Goal: Feedback & Contribution: Submit feedback/report problem

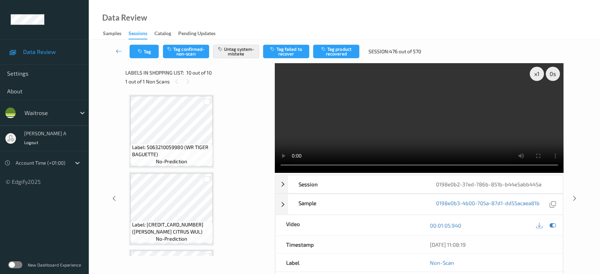
scroll to position [609, 0]
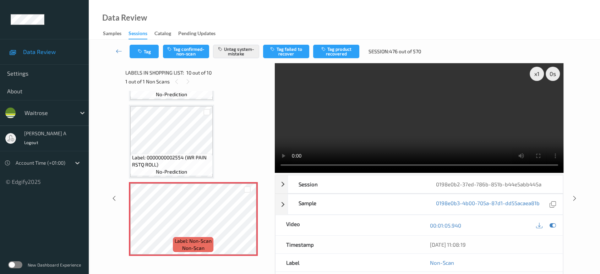
click at [573, 195] on icon at bounding box center [574, 198] width 6 height 6
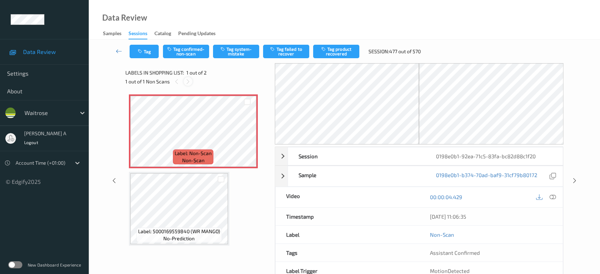
click at [190, 81] on icon at bounding box center [188, 81] width 6 height 6
click at [247, 136] on icon at bounding box center [247, 137] width 6 height 6
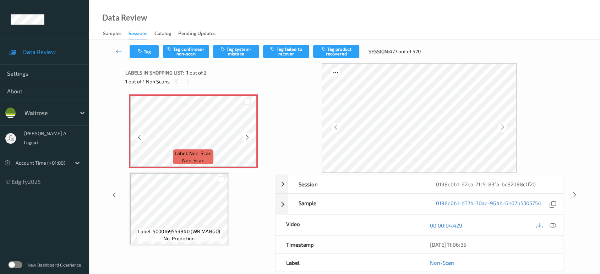
click at [247, 136] on icon at bounding box center [247, 137] width 6 height 6
click at [551, 223] on icon at bounding box center [552, 225] width 6 height 6
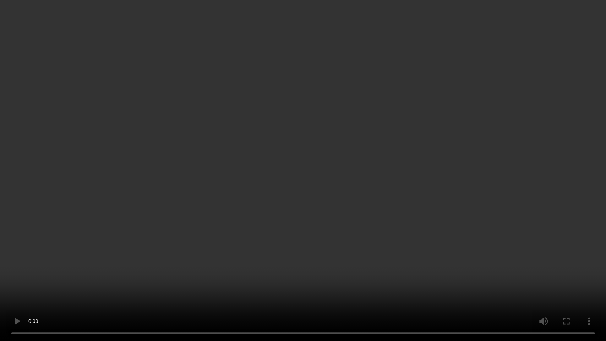
click at [232, 122] on video at bounding box center [303, 170] width 606 height 341
click at [307, 170] on video at bounding box center [303, 170] width 606 height 341
click at [308, 165] on video at bounding box center [303, 170] width 606 height 341
click at [318, 180] on video at bounding box center [303, 170] width 606 height 341
click at [273, 157] on video at bounding box center [303, 170] width 606 height 341
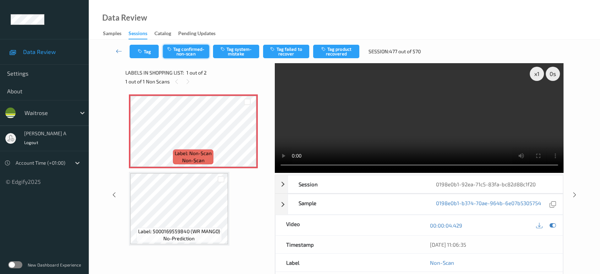
click at [179, 54] on button "Tag confirmed-non-scan" at bounding box center [186, 51] width 46 height 13
click at [341, 53] on button "Tag product recovered" at bounding box center [336, 51] width 46 height 13
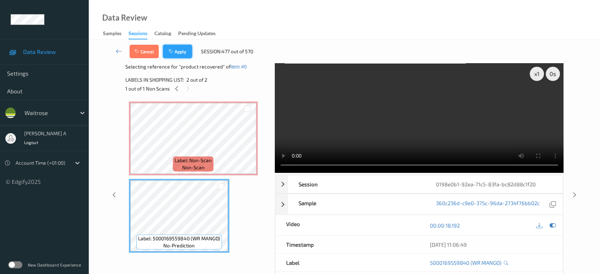
click at [176, 50] on button "Apply" at bounding box center [177, 51] width 29 height 13
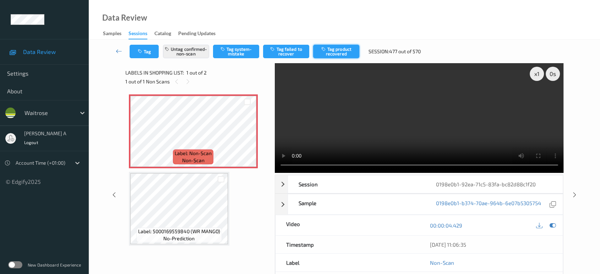
click at [341, 49] on button "Tag product recovered" at bounding box center [336, 51] width 46 height 13
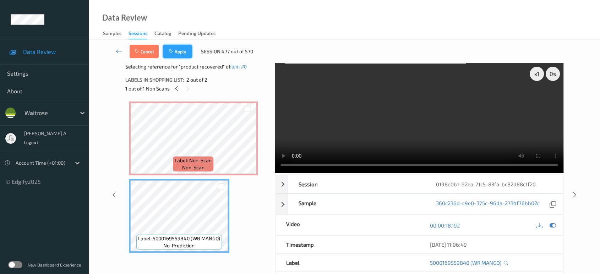
click at [183, 56] on button "Apply" at bounding box center [177, 51] width 29 height 13
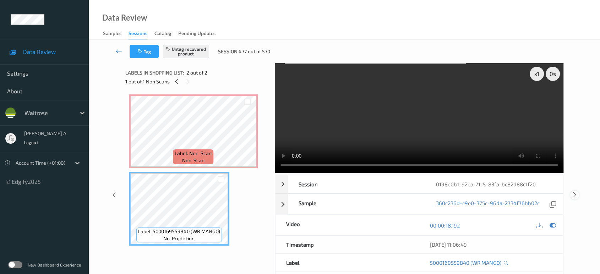
click at [574, 192] on icon at bounding box center [574, 195] width 6 height 6
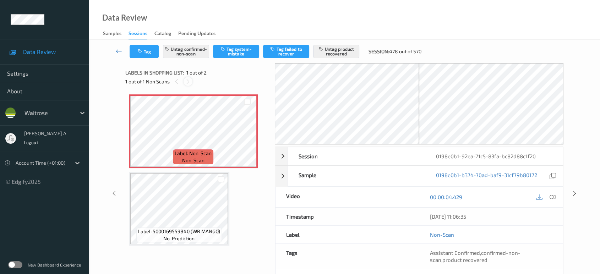
click at [191, 80] on div at bounding box center [187, 81] width 9 height 9
click at [574, 193] on icon at bounding box center [574, 193] width 6 height 6
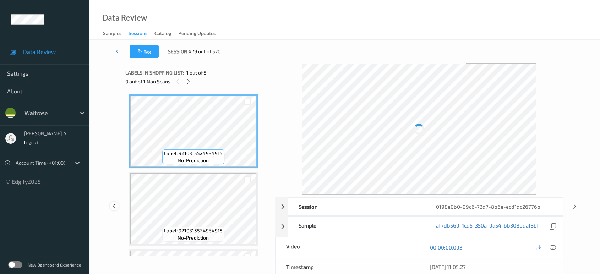
click at [114, 204] on div "Session 0198e0b0-99c6-73d7-8b6e-ecd1dc26776b Session ID 0198e0b0-99c6-73d7-8b6e…" at bounding box center [344, 206] width 482 height 286
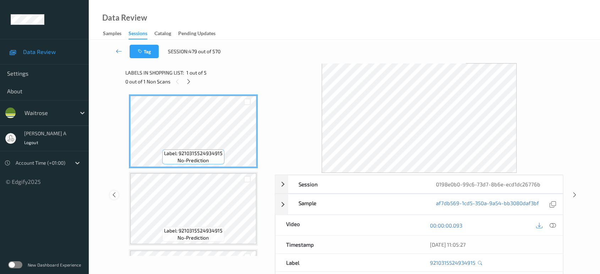
click at [114, 192] on icon at bounding box center [114, 195] width 6 height 6
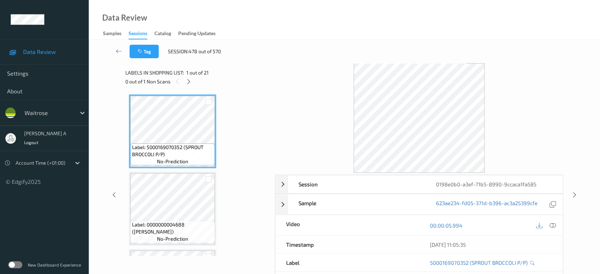
click at [193, 84] on div "0 out of 1 Non Scans" at bounding box center [197, 81] width 144 height 9
click at [189, 83] on icon at bounding box center [189, 81] width 6 height 6
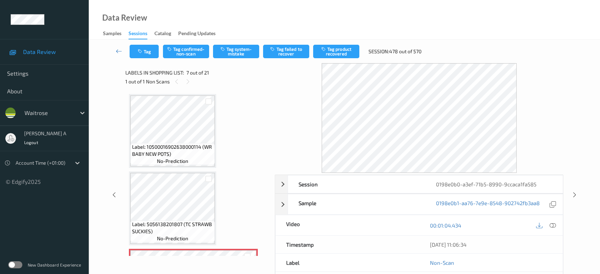
scroll to position [349, 0]
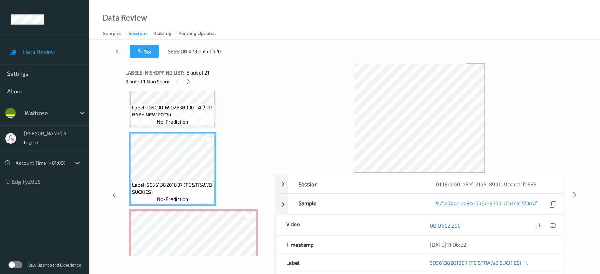
drag, startPoint x: 551, startPoint y: 223, endPoint x: 531, endPoint y: 209, distance: 24.8
click at [551, 223] on icon at bounding box center [552, 225] width 6 height 6
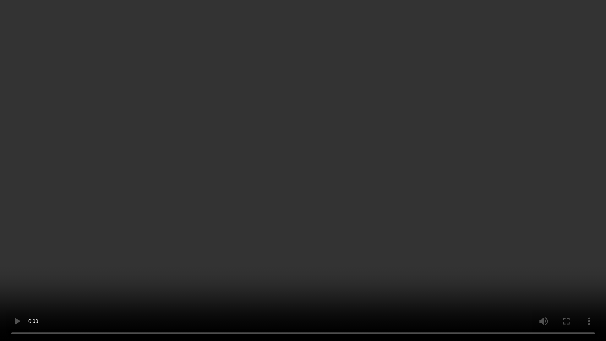
click at [258, 192] on video at bounding box center [303, 170] width 606 height 341
click at [336, 188] on video at bounding box center [303, 170] width 606 height 341
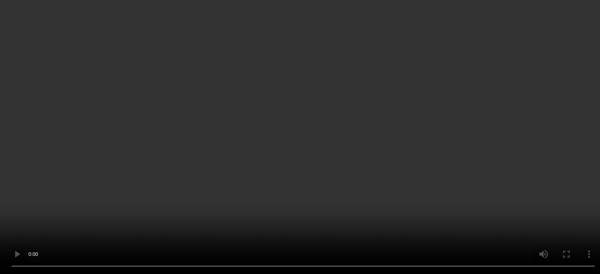
scroll to position [389, 0]
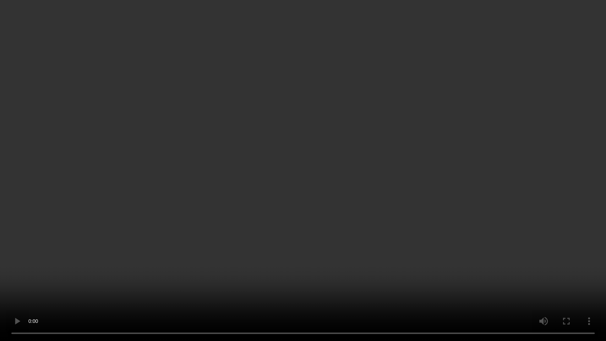
click at [321, 178] on video at bounding box center [303, 170] width 606 height 341
click at [304, 128] on video at bounding box center [303, 170] width 606 height 341
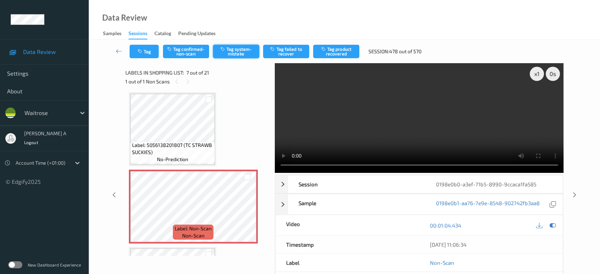
click at [231, 53] on button "Tag system-mistake" at bounding box center [236, 51] width 46 height 13
click at [142, 52] on icon "button" at bounding box center [141, 51] width 6 height 5
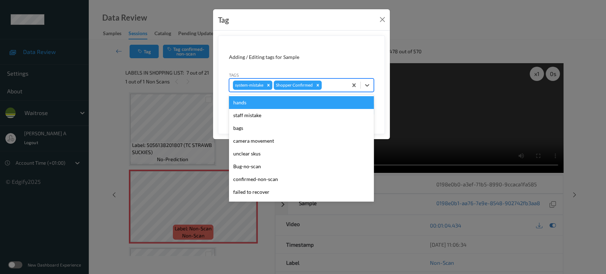
click at [332, 82] on div at bounding box center [333, 85] width 21 height 9
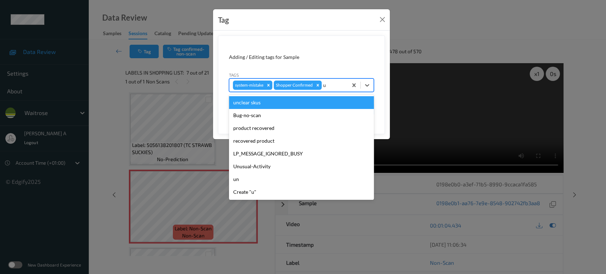
type input "un"
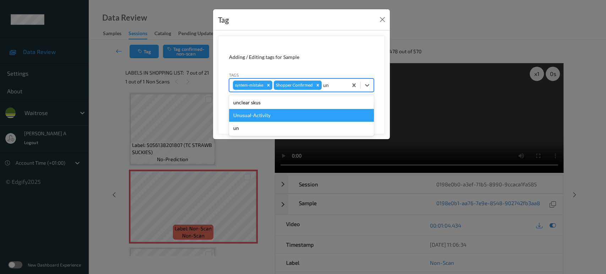
click at [291, 114] on div "Unusual-Activity" at bounding box center [301, 115] width 145 height 13
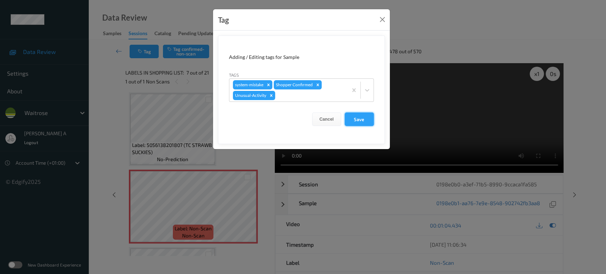
click at [369, 114] on button "Save" at bounding box center [359, 118] width 29 height 13
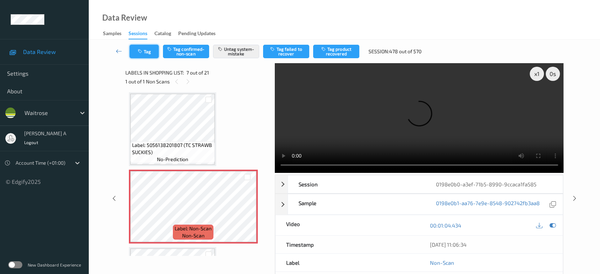
click at [148, 53] on button "Tag" at bounding box center [144, 51] width 29 height 13
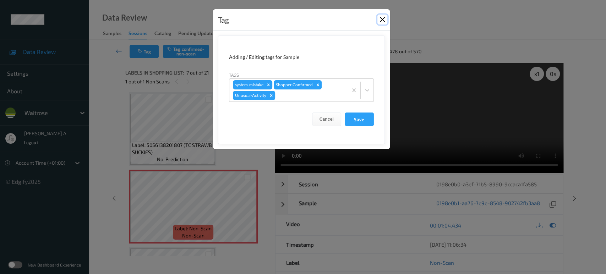
click at [385, 17] on button "Close" at bounding box center [382, 20] width 10 height 10
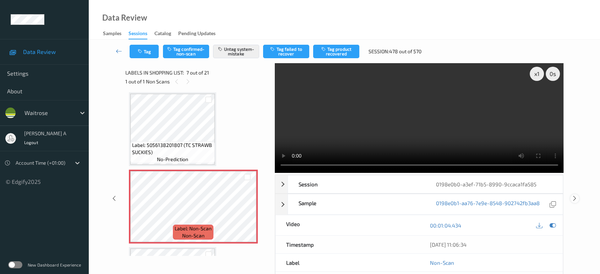
click at [575, 195] on icon at bounding box center [574, 198] width 6 height 6
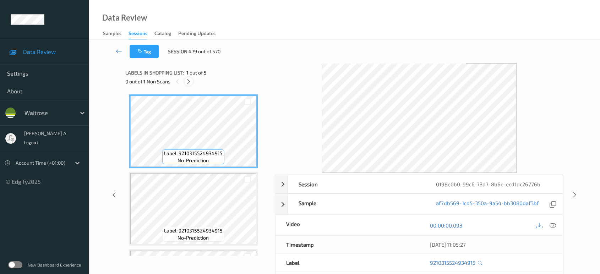
click at [187, 81] on icon at bounding box center [189, 81] width 6 height 6
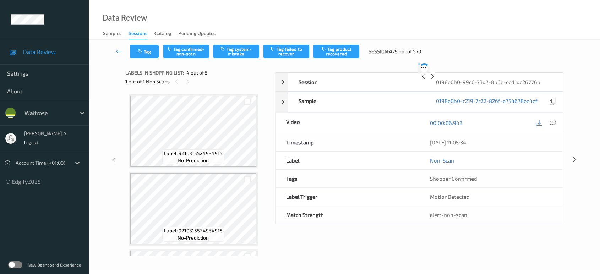
scroll to position [158, 0]
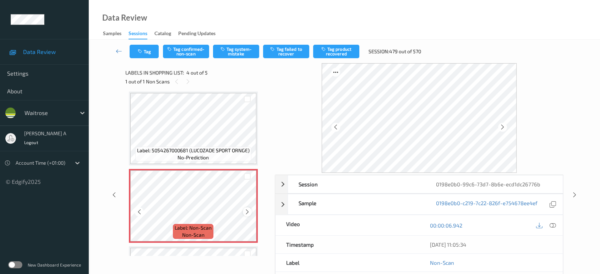
click at [249, 212] on icon at bounding box center [247, 212] width 6 height 6
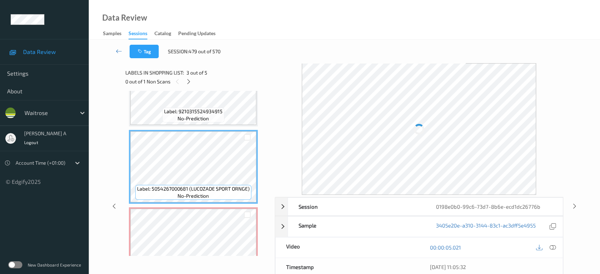
scroll to position [79, 0]
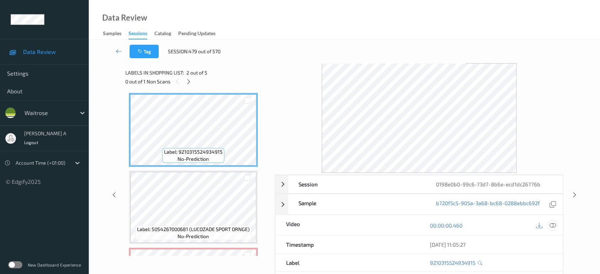
click at [556, 227] on div at bounding box center [553, 225] width 10 height 10
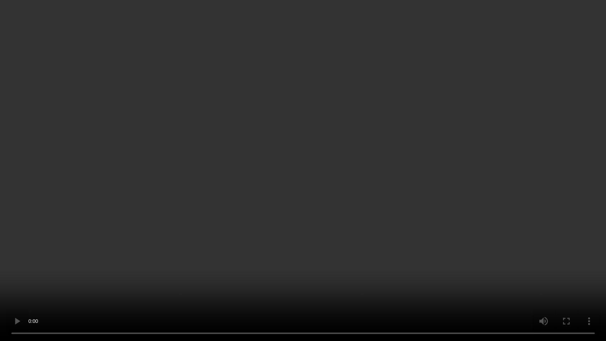
click at [293, 111] on video at bounding box center [303, 170] width 606 height 341
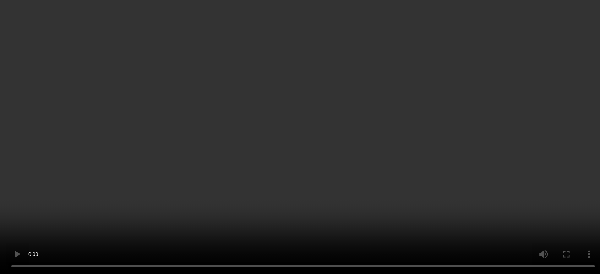
scroll to position [158, 0]
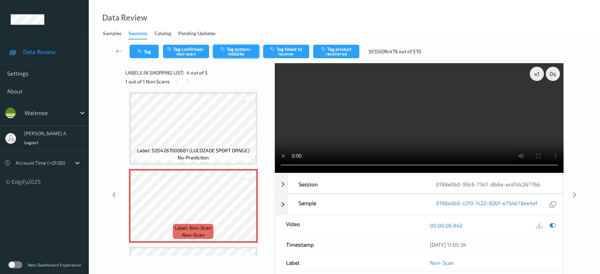
click at [231, 50] on button "Tag system-mistake" at bounding box center [236, 51] width 46 height 13
click at [142, 50] on icon "button" at bounding box center [141, 51] width 6 height 5
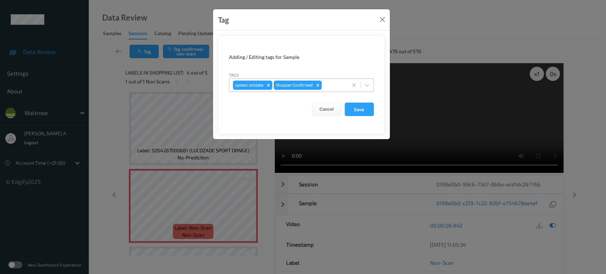
click at [335, 87] on div at bounding box center [333, 85] width 21 height 9
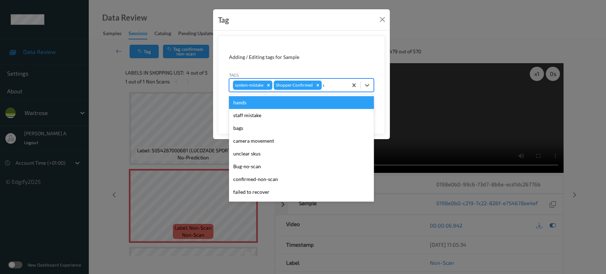
type input "un"
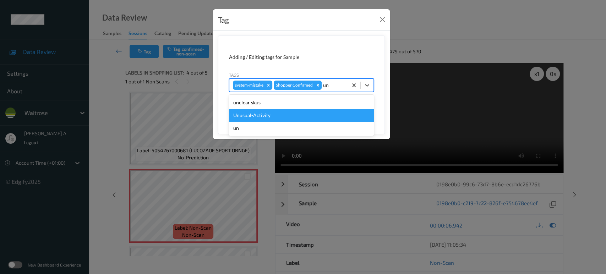
click at [312, 112] on div "Unusual-Activity" at bounding box center [301, 115] width 145 height 13
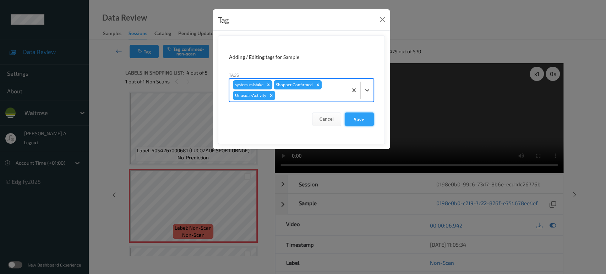
click at [362, 117] on button "Save" at bounding box center [359, 118] width 29 height 13
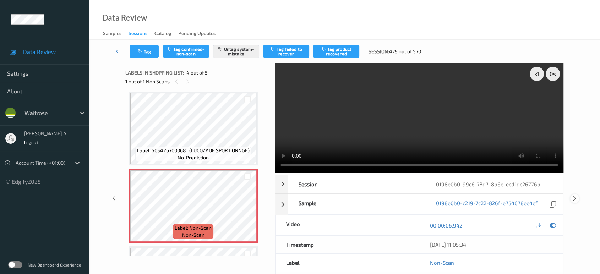
click at [572, 195] on icon at bounding box center [574, 198] width 6 height 6
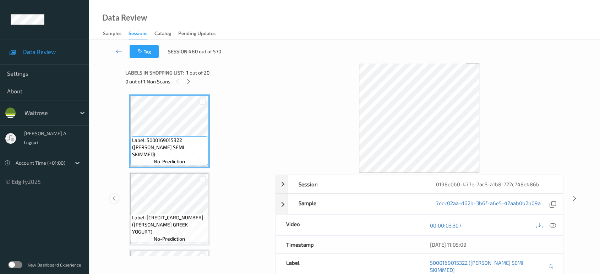
click at [113, 195] on icon at bounding box center [114, 198] width 6 height 6
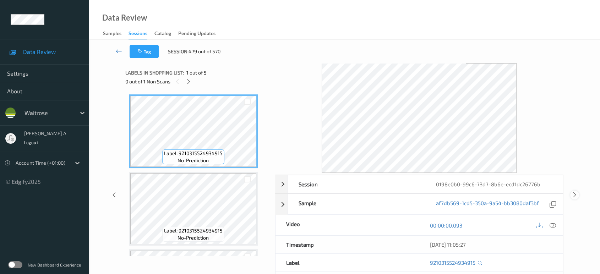
click at [573, 194] on icon at bounding box center [574, 195] width 6 height 6
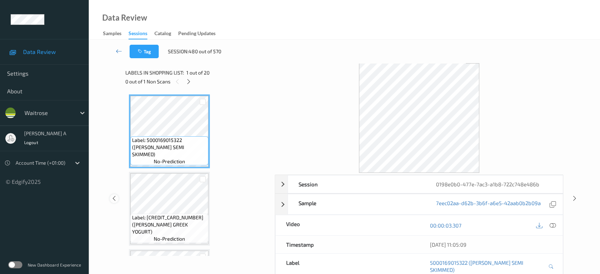
click at [114, 195] on icon at bounding box center [114, 198] width 6 height 6
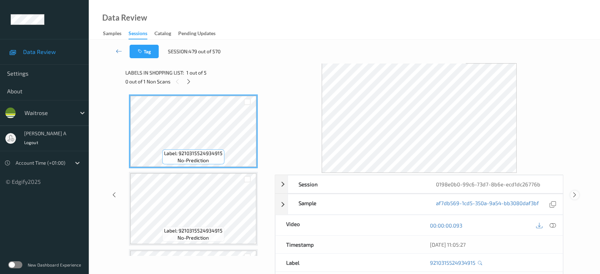
click at [575, 193] on icon at bounding box center [574, 195] width 6 height 6
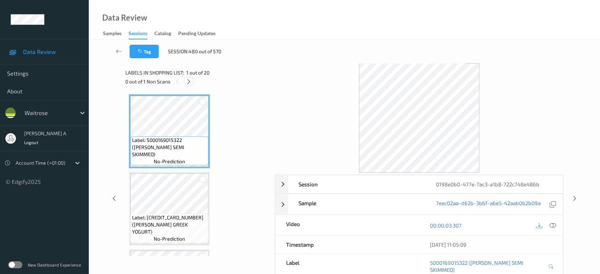
click at [186, 80] on icon at bounding box center [189, 81] width 6 height 6
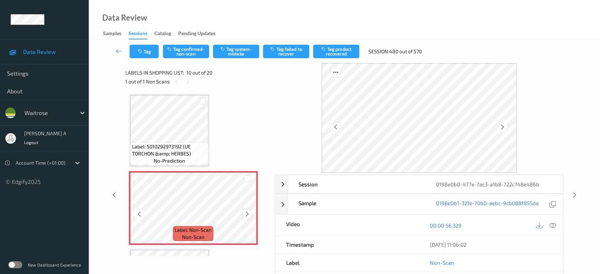
click at [248, 211] on icon at bounding box center [247, 214] width 6 height 6
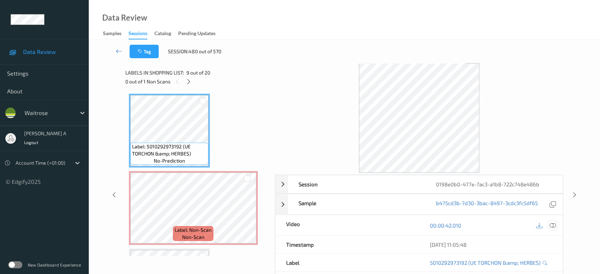
click at [551, 226] on icon at bounding box center [552, 225] width 6 height 6
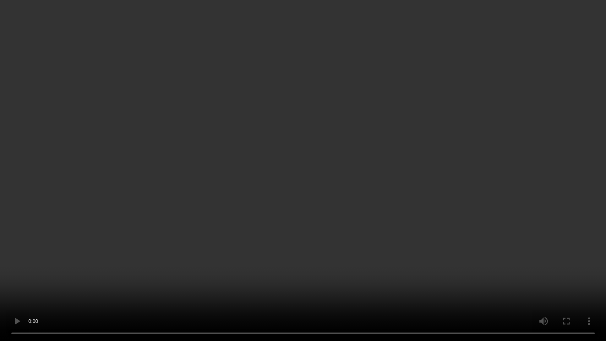
click at [328, 112] on video at bounding box center [303, 170] width 606 height 341
click at [329, 99] on video at bounding box center [303, 170] width 606 height 341
click at [313, 173] on video at bounding box center [303, 170] width 606 height 341
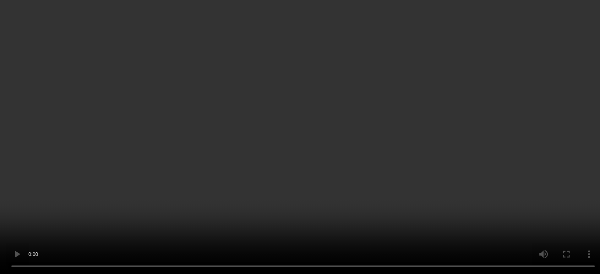
scroll to position [659, 0]
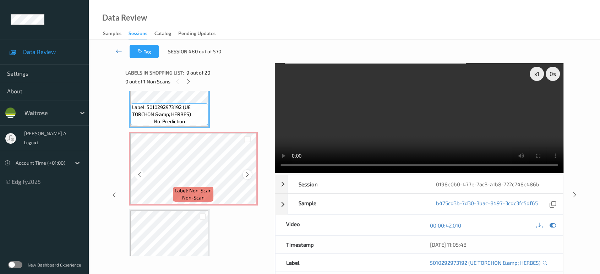
click at [246, 171] on icon at bounding box center [247, 174] width 6 height 6
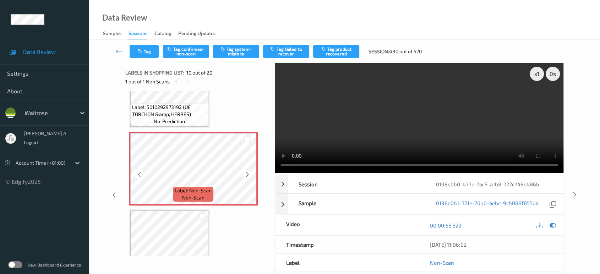
click at [246, 171] on icon at bounding box center [247, 174] width 6 height 6
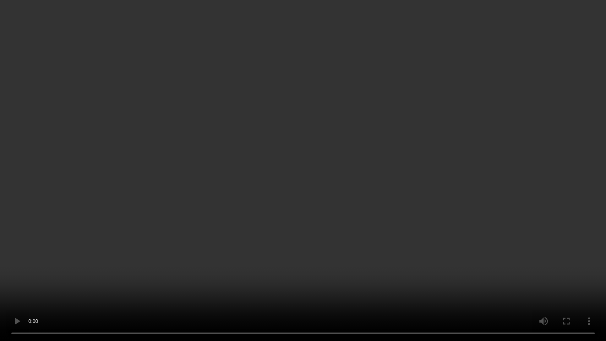
click at [286, 222] on video at bounding box center [303, 170] width 606 height 341
click at [320, 208] on video at bounding box center [303, 170] width 606 height 341
click at [244, 162] on video at bounding box center [303, 170] width 606 height 341
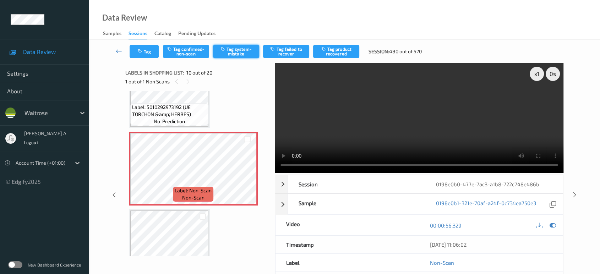
click at [232, 54] on button "Tag system-mistake" at bounding box center [236, 51] width 46 height 13
click at [242, 51] on button "Tag system-mistake" at bounding box center [236, 51] width 46 height 13
click at [141, 50] on icon "button" at bounding box center [141, 51] width 6 height 5
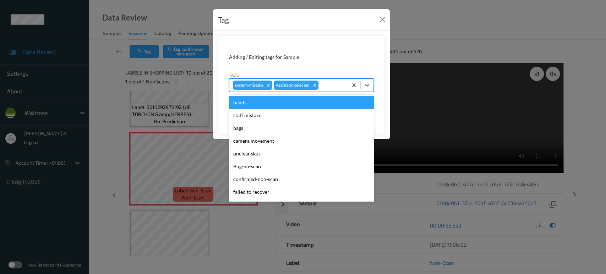
click at [329, 87] on div at bounding box center [332, 85] width 24 height 9
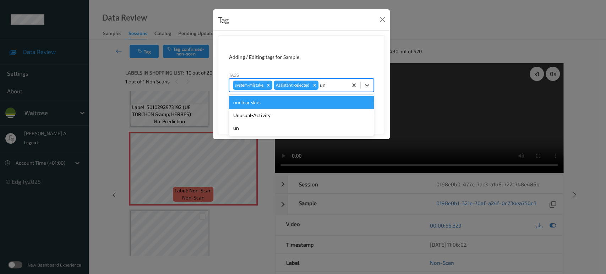
type input "u"
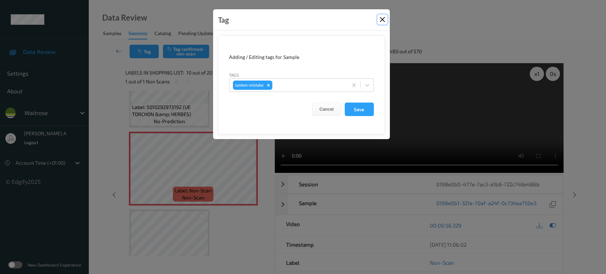
click at [379, 18] on button "Close" at bounding box center [382, 20] width 10 height 10
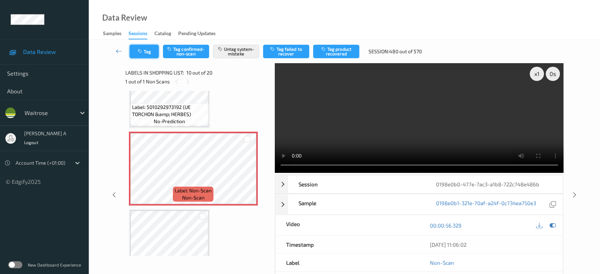
click at [138, 48] on button "Tag" at bounding box center [144, 51] width 29 height 13
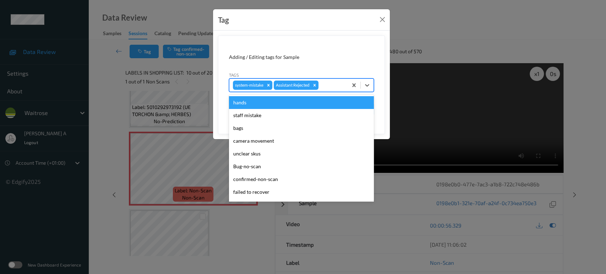
click at [335, 83] on div at bounding box center [332, 85] width 24 height 9
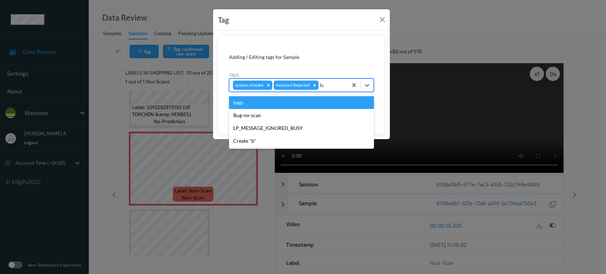
type input "bag"
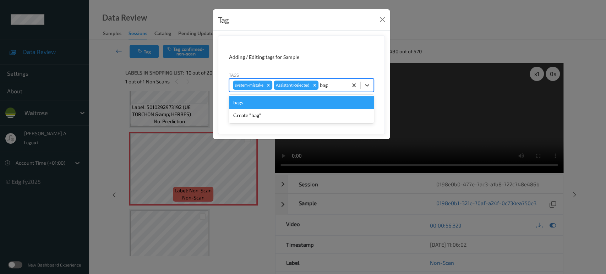
click at [303, 103] on div "bags" at bounding box center [301, 102] width 145 height 13
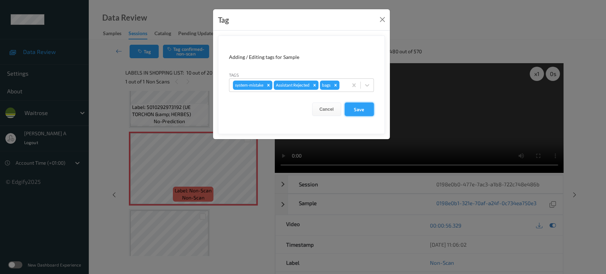
click at [353, 109] on button "Save" at bounding box center [359, 109] width 29 height 13
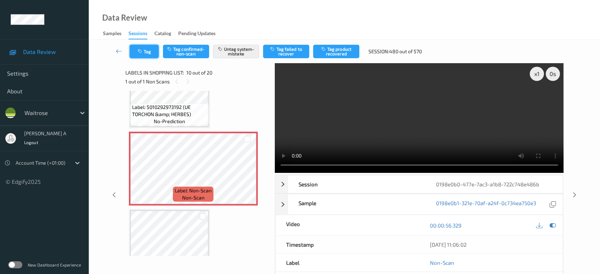
click at [152, 54] on button "Tag" at bounding box center [144, 51] width 29 height 13
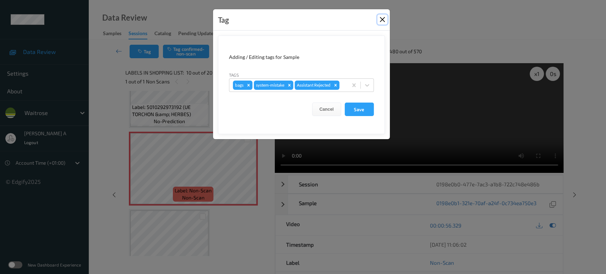
click at [380, 23] on button "Close" at bounding box center [382, 20] width 10 height 10
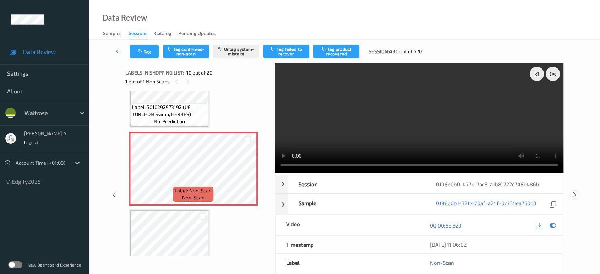
click at [575, 195] on icon at bounding box center [574, 195] width 6 height 6
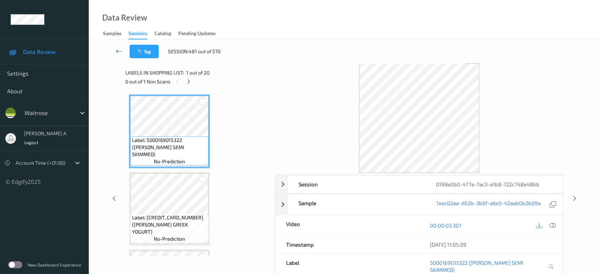
click at [119, 51] on icon at bounding box center [119, 51] width 6 height 7
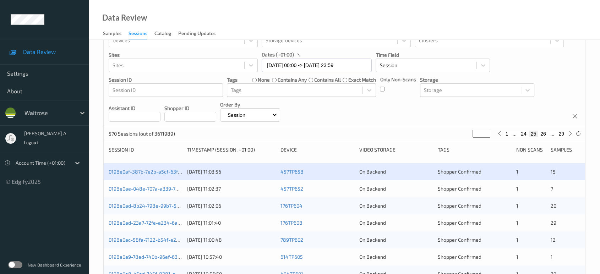
scroll to position [39, 0]
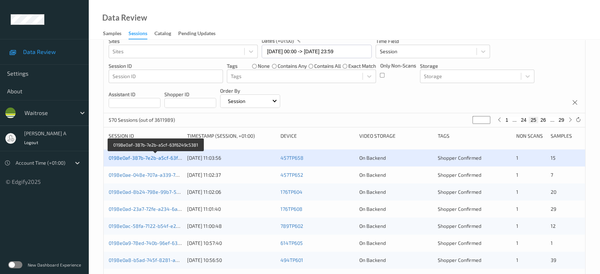
click at [169, 156] on link "0198e0af-387b-7e2b-a5cf-63f6249c5381" at bounding box center [156, 158] width 94 height 6
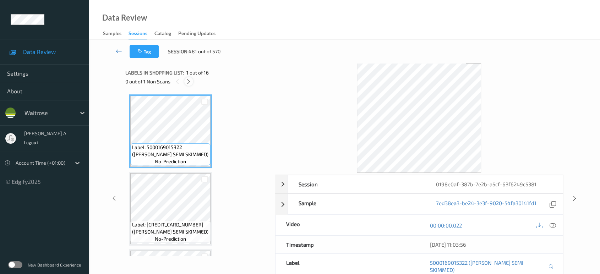
click at [189, 79] on icon at bounding box center [189, 81] width 6 height 6
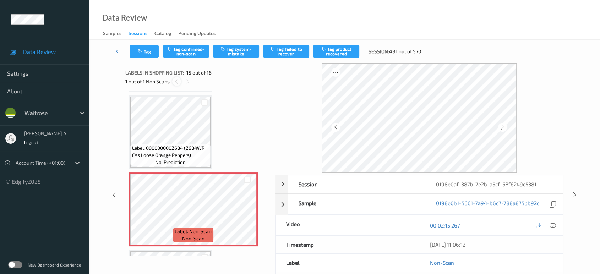
click at [176, 82] on icon at bounding box center [177, 81] width 6 height 6
click at [119, 49] on icon at bounding box center [119, 51] width 6 height 7
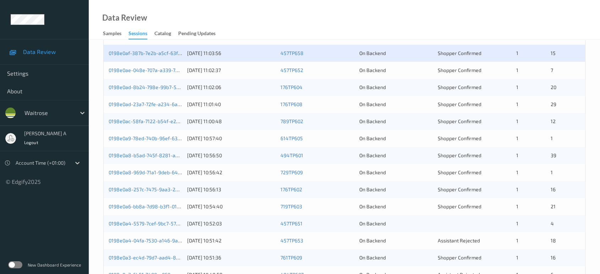
scroll to position [126, 0]
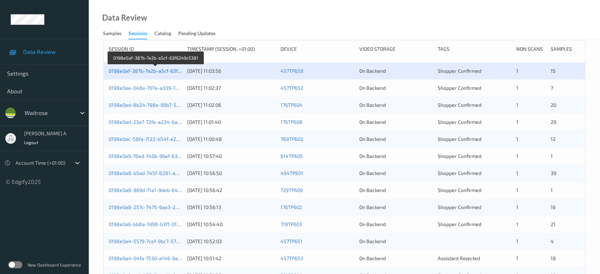
click at [136, 71] on link "0198e0af-387b-7e2b-a5cf-63f6249c5381" at bounding box center [156, 71] width 94 height 6
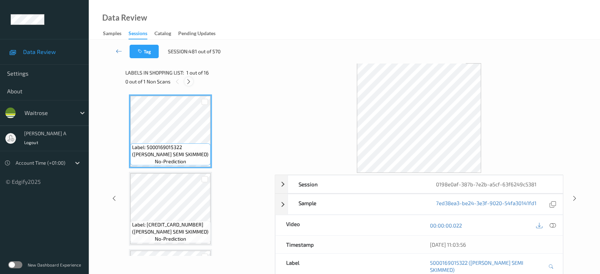
click at [190, 78] on icon at bounding box center [189, 81] width 6 height 6
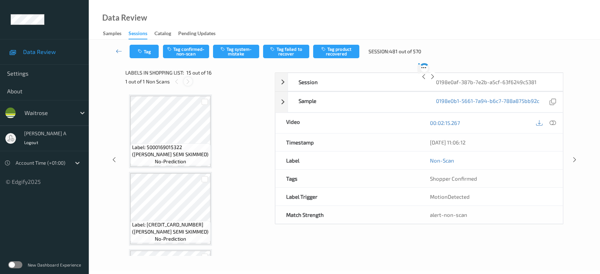
scroll to position [1005, 0]
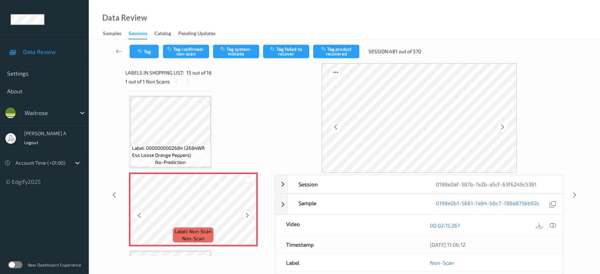
click at [249, 212] on icon at bounding box center [247, 215] width 6 height 6
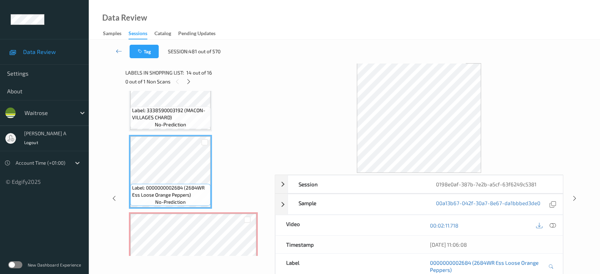
drag, startPoint x: 550, startPoint y: 224, endPoint x: 540, endPoint y: 208, distance: 18.2
click at [550, 224] on icon at bounding box center [552, 225] width 6 height 6
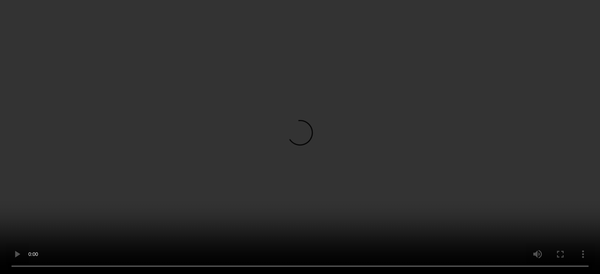
scroll to position [1005, 0]
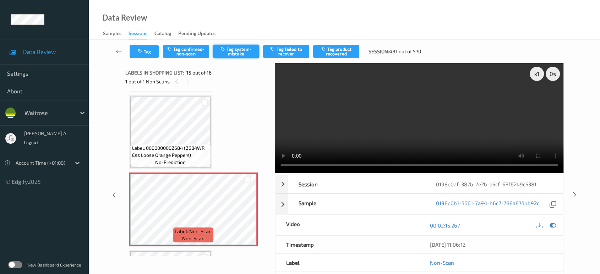
click at [236, 53] on button "Tag system-mistake" at bounding box center [236, 51] width 46 height 13
click at [138, 51] on icon "button" at bounding box center [141, 51] width 6 height 5
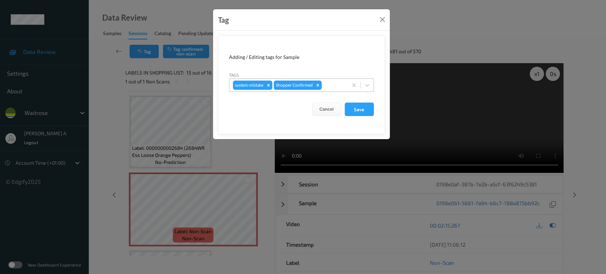
click at [332, 84] on div at bounding box center [333, 85] width 21 height 9
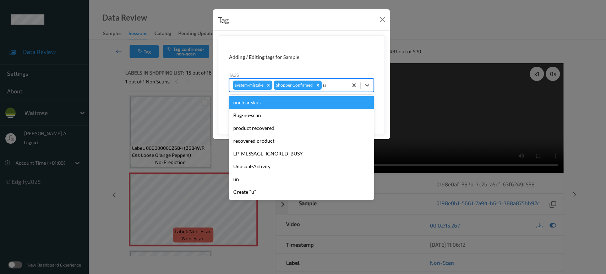
type input "un"
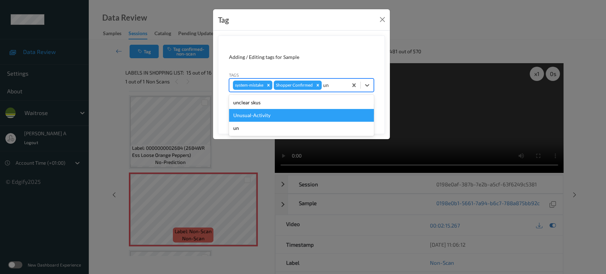
click at [289, 115] on div "Unusual-Activity" at bounding box center [301, 115] width 145 height 13
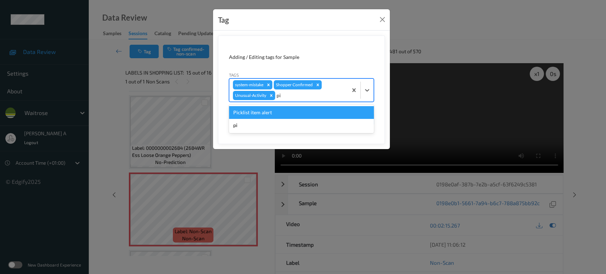
type input "pic"
click at [289, 115] on div "Picklist item alert" at bounding box center [301, 112] width 145 height 13
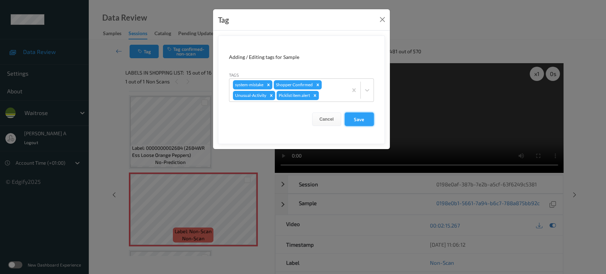
click at [351, 121] on button "Save" at bounding box center [359, 118] width 29 height 13
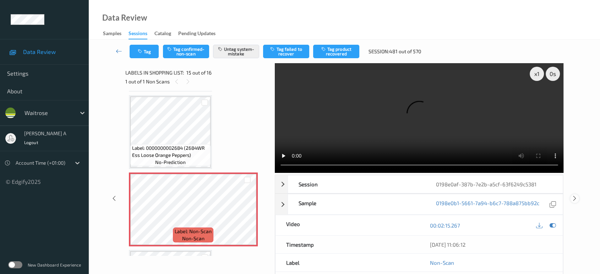
click at [575, 195] on icon at bounding box center [574, 198] width 6 height 6
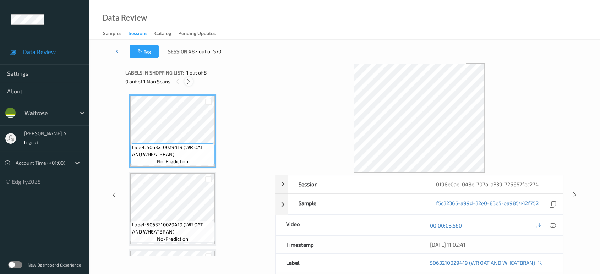
click at [191, 81] on icon at bounding box center [189, 81] width 6 height 6
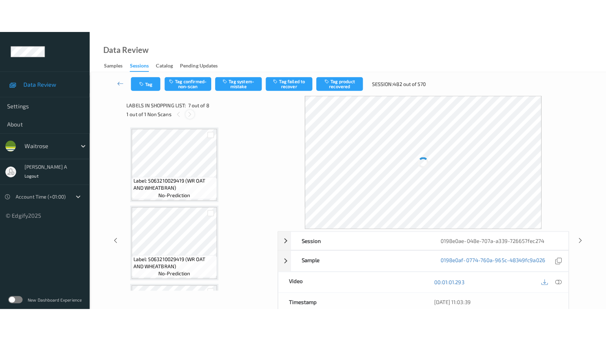
scroll to position [389, 0]
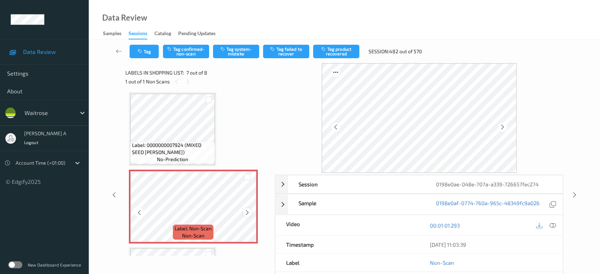
click at [246, 209] on icon at bounding box center [247, 212] width 6 height 6
click at [247, 212] on icon at bounding box center [247, 212] width 6 height 6
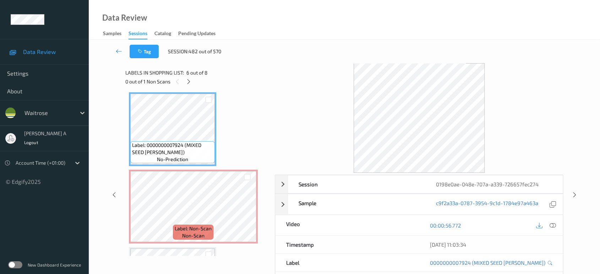
drag, startPoint x: 554, startPoint y: 225, endPoint x: 491, endPoint y: 180, distance: 78.0
click at [554, 225] on icon at bounding box center [552, 225] width 6 height 6
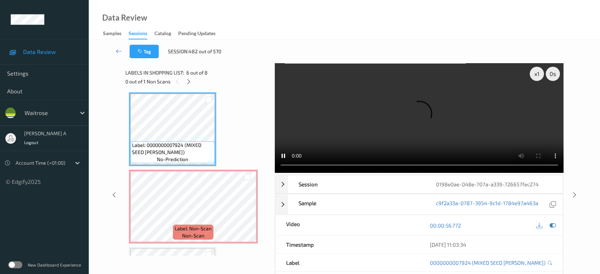
scroll to position [388, 0]
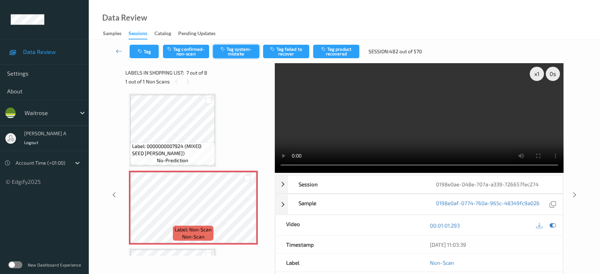
click at [239, 52] on button "Tag system-mistake" at bounding box center [236, 51] width 46 height 13
click at [142, 54] on button "Tag" at bounding box center [144, 51] width 29 height 13
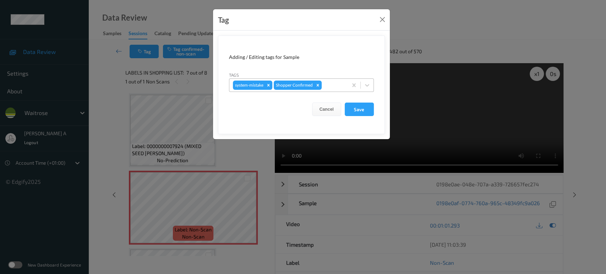
click at [329, 87] on div at bounding box center [333, 85] width 21 height 9
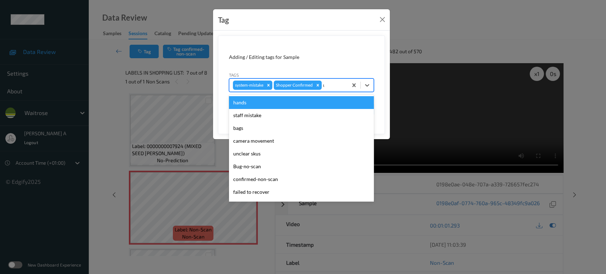
type input "un"
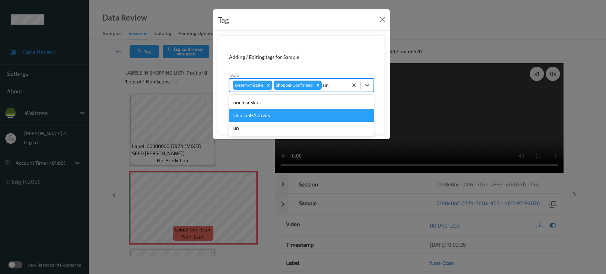
click at [265, 119] on div "Unusual-Activity" at bounding box center [301, 115] width 145 height 13
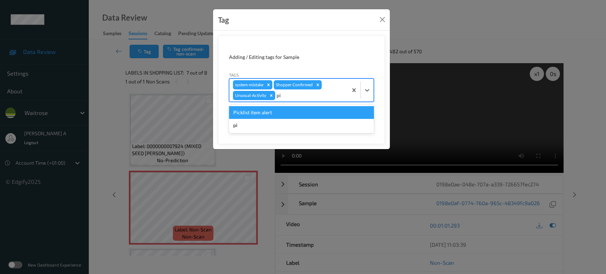
type input "pic"
click at [271, 114] on div "Picklist item alert" at bounding box center [301, 112] width 145 height 13
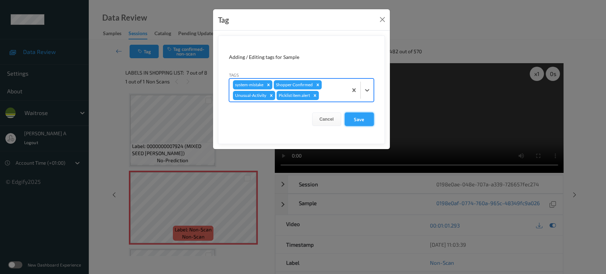
click at [363, 122] on button "Save" at bounding box center [359, 118] width 29 height 13
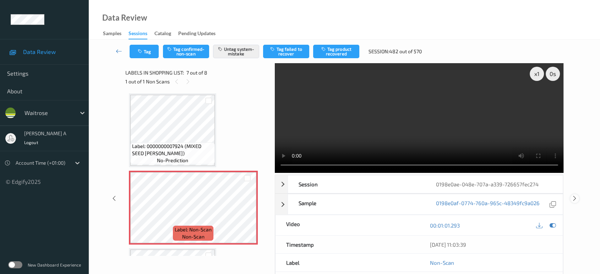
click at [573, 195] on icon at bounding box center [574, 198] width 6 height 6
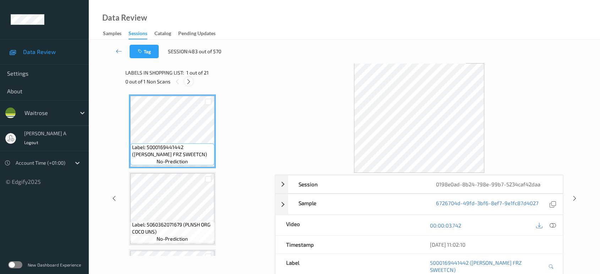
click at [190, 82] on icon at bounding box center [189, 81] width 6 height 6
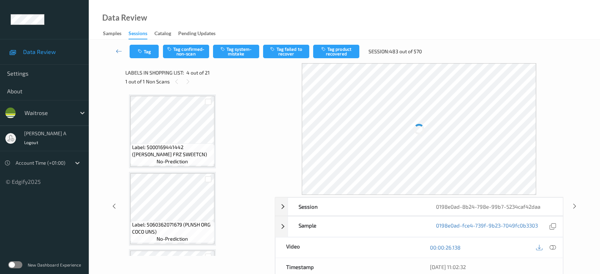
scroll to position [158, 0]
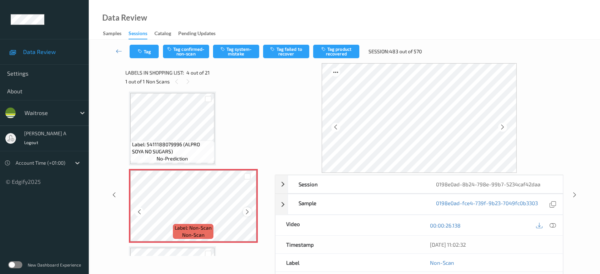
click at [247, 211] on icon at bounding box center [247, 212] width 6 height 6
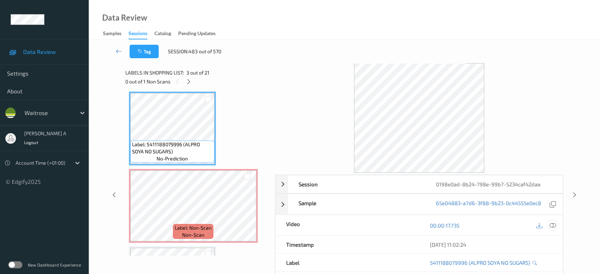
click at [552, 223] on icon at bounding box center [552, 225] width 6 height 6
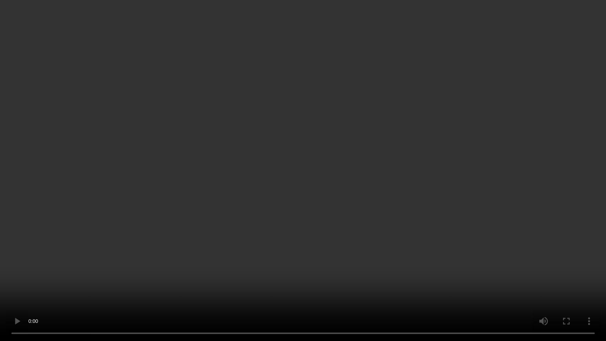
click at [285, 163] on video at bounding box center [303, 170] width 606 height 341
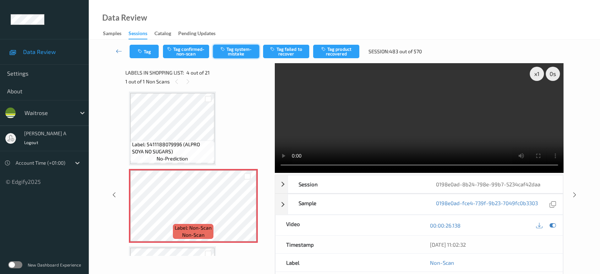
click at [238, 53] on button "Tag system-mistake" at bounding box center [236, 51] width 46 height 13
click at [153, 53] on button "Tag" at bounding box center [144, 51] width 29 height 13
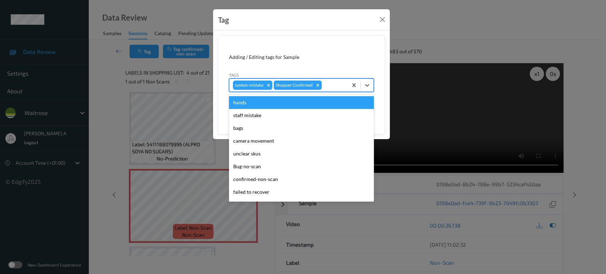
click at [332, 84] on div at bounding box center [333, 85] width 21 height 9
type input "un"
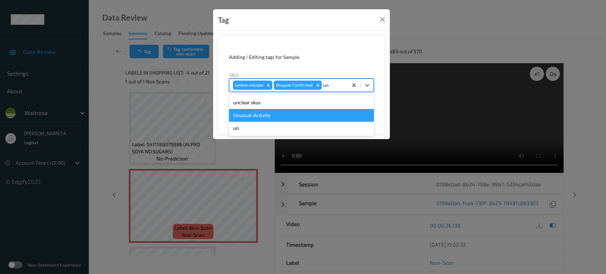
click at [281, 114] on div "Unusual-Activity" at bounding box center [301, 115] width 145 height 13
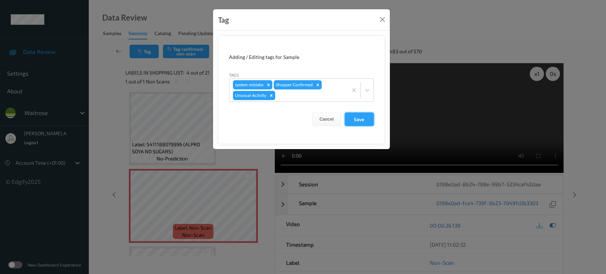
click at [353, 121] on button "Save" at bounding box center [359, 118] width 29 height 13
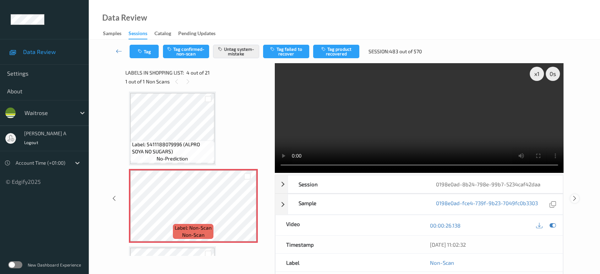
click at [573, 195] on icon at bounding box center [574, 198] width 6 height 6
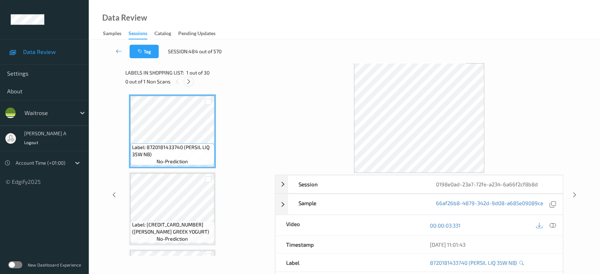
click at [188, 83] on icon at bounding box center [189, 81] width 6 height 6
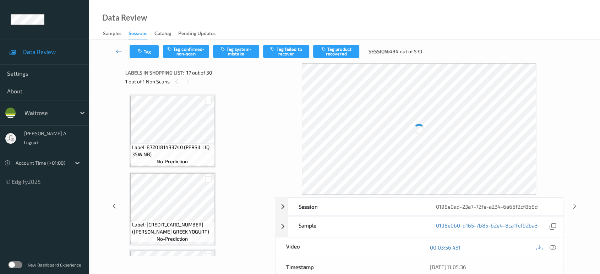
scroll to position [1159, 0]
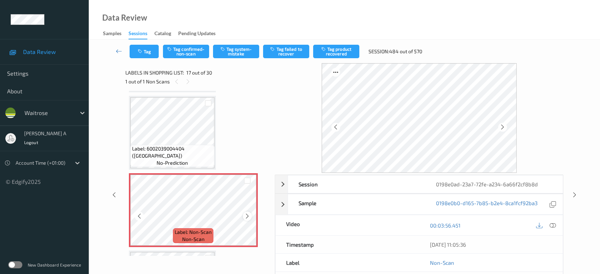
click at [248, 213] on icon at bounding box center [247, 216] width 6 height 6
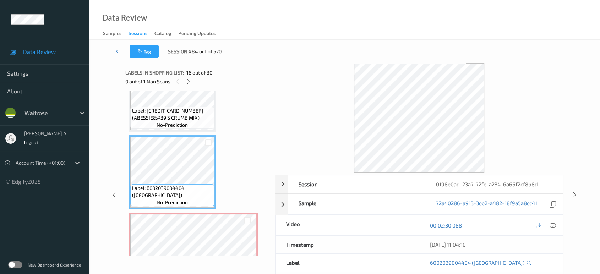
scroll to position [1238, 0]
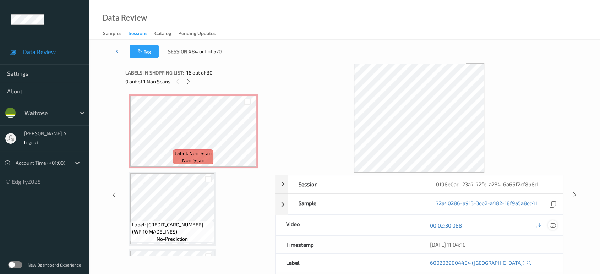
click at [553, 226] on icon at bounding box center [552, 225] width 6 height 6
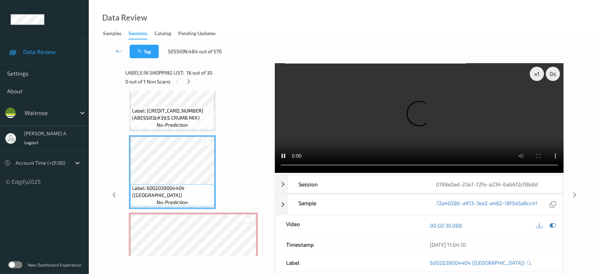
scroll to position [1080, 0]
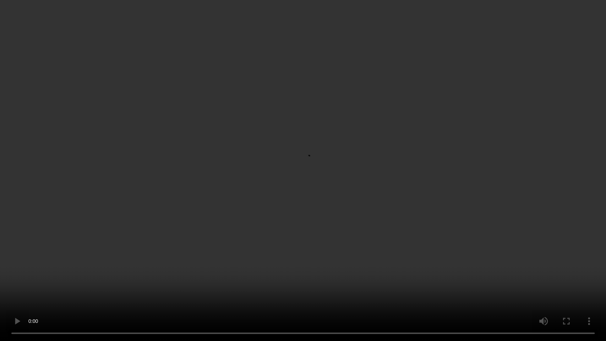
click at [327, 203] on video at bounding box center [303, 170] width 606 height 341
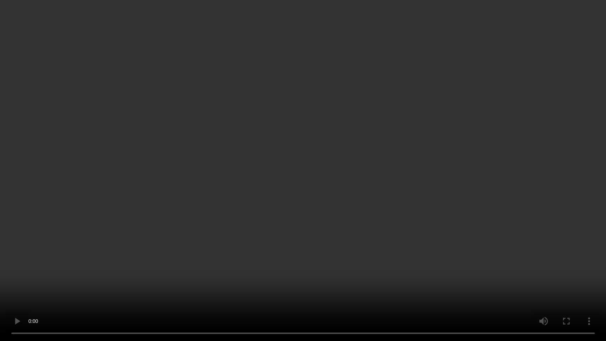
click at [327, 203] on video at bounding box center [303, 170] width 606 height 341
click at [267, 179] on video at bounding box center [303, 170] width 606 height 341
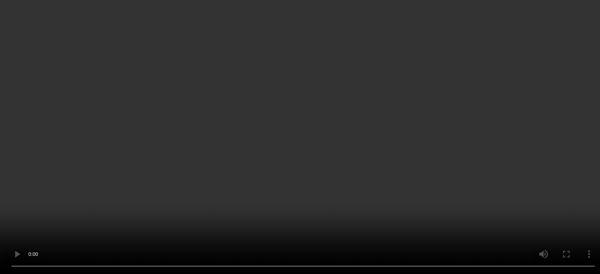
scroll to position [2150, 0]
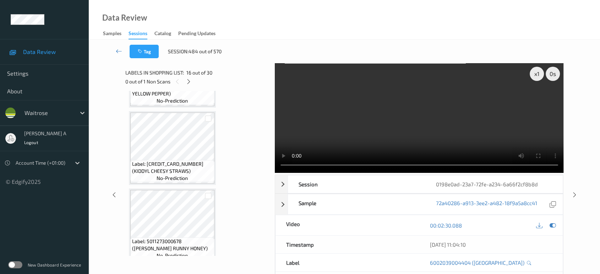
click at [361, 142] on video at bounding box center [419, 118] width 289 height 110
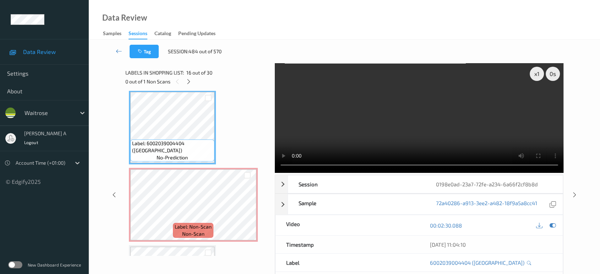
scroll to position [1164, 0]
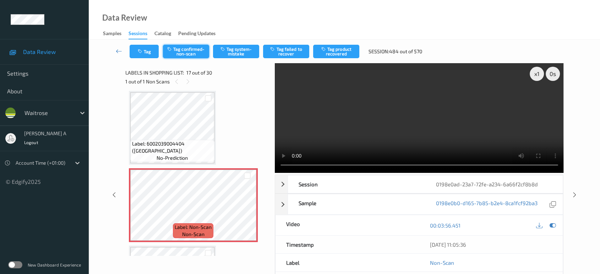
click at [196, 54] on button "Tag confirmed-non-scan" at bounding box center [186, 51] width 46 height 13
click at [291, 47] on button "Tag failed to recover" at bounding box center [286, 51] width 46 height 13
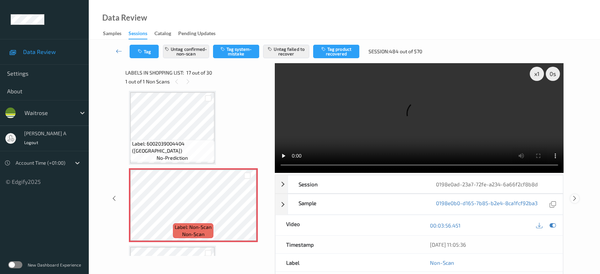
click at [572, 195] on icon at bounding box center [574, 198] width 6 height 6
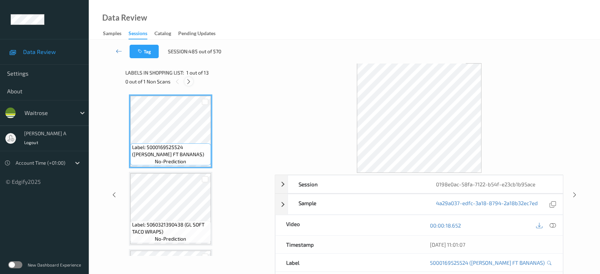
click at [191, 81] on icon at bounding box center [189, 81] width 6 height 6
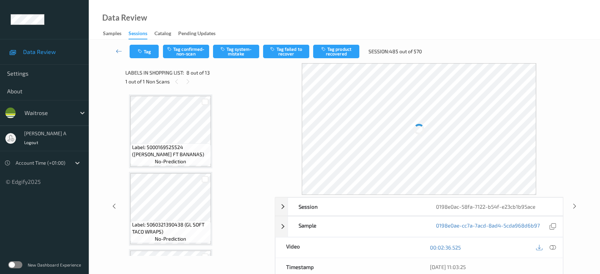
scroll to position [466, 0]
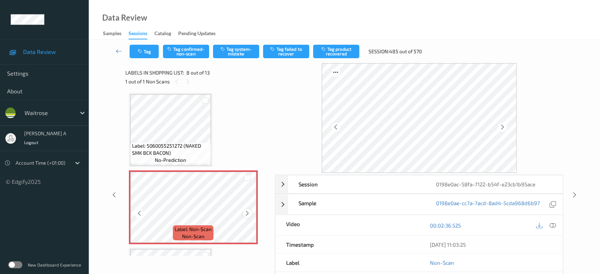
click at [247, 212] on icon at bounding box center [247, 213] width 6 height 6
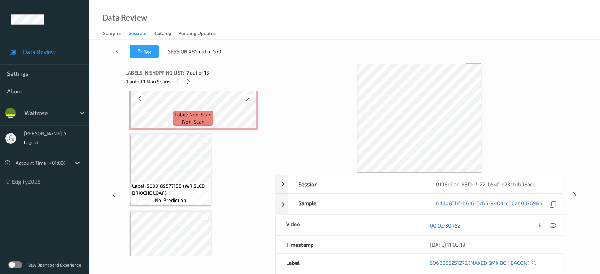
scroll to position [584, 0]
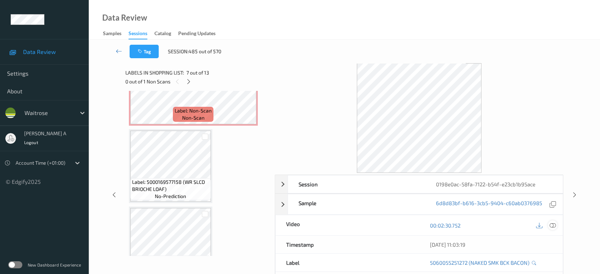
click at [549, 222] on div at bounding box center [553, 225] width 10 height 10
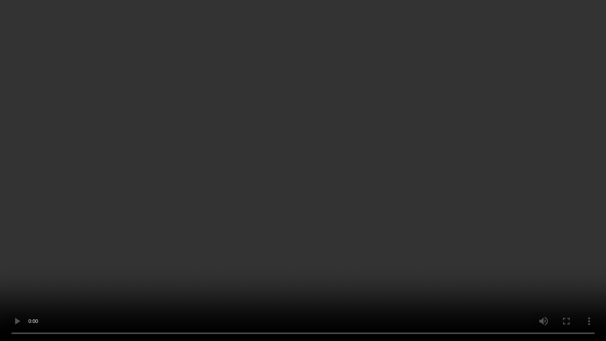
click at [447, 188] on video at bounding box center [303, 170] width 606 height 341
click at [356, 201] on video at bounding box center [303, 170] width 606 height 341
click at [372, 220] on video at bounding box center [303, 170] width 606 height 341
click at [373, 218] on video at bounding box center [303, 170] width 606 height 341
click at [267, 186] on video at bounding box center [303, 170] width 606 height 341
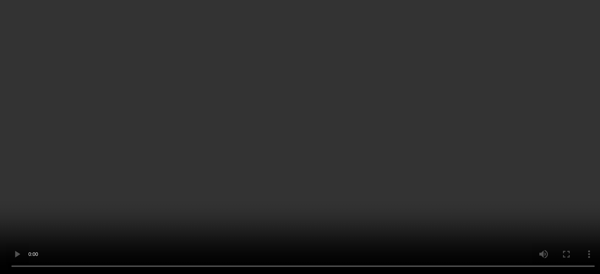
scroll to position [545, 0]
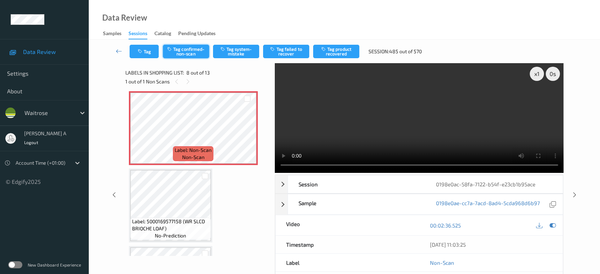
click at [187, 48] on button "Tag confirmed-non-scan" at bounding box center [186, 51] width 46 height 13
click at [341, 51] on button "Tag product recovered" at bounding box center [336, 51] width 46 height 13
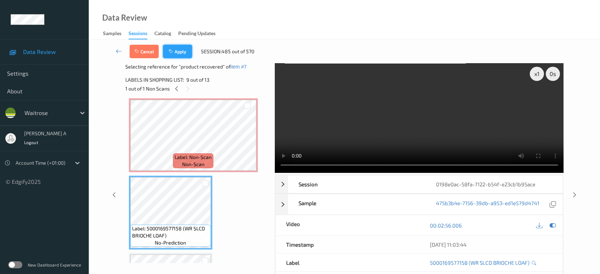
click at [171, 50] on icon "button" at bounding box center [172, 51] width 6 height 5
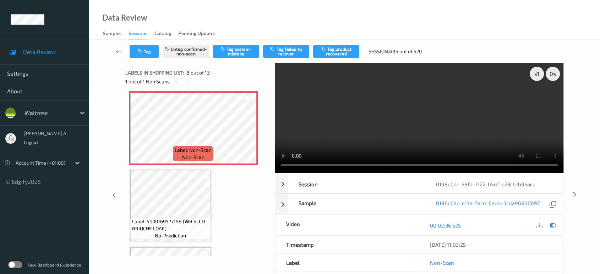
scroll to position [466, 0]
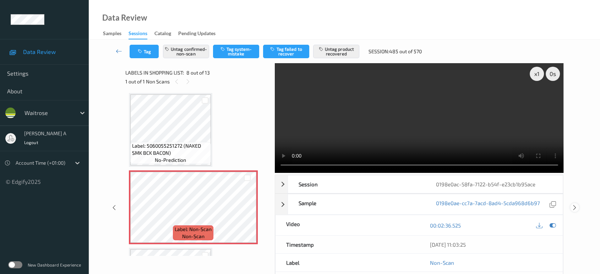
click at [574, 204] on icon at bounding box center [574, 207] width 6 height 6
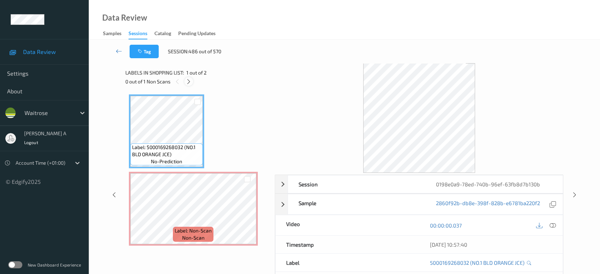
click at [191, 83] on icon at bounding box center [189, 81] width 6 height 6
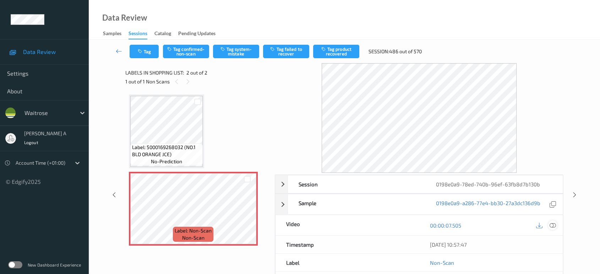
click at [554, 226] on icon at bounding box center [552, 225] width 6 height 6
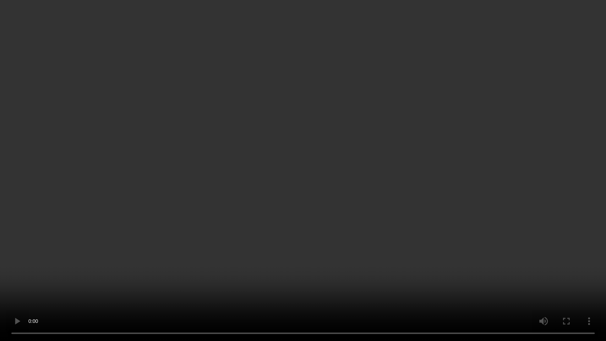
click at [309, 201] on video at bounding box center [303, 170] width 606 height 341
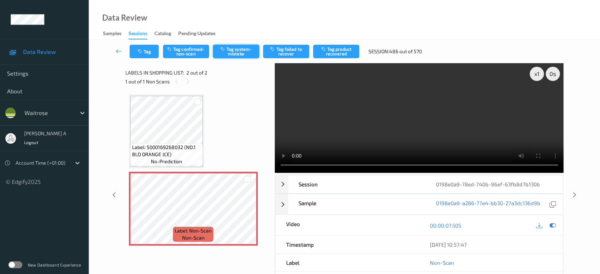
click at [233, 53] on button "Tag system-mistake" at bounding box center [236, 51] width 46 height 13
click at [144, 55] on button "Tag" at bounding box center [144, 51] width 29 height 13
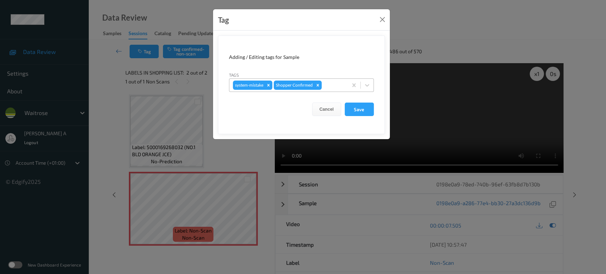
click at [332, 83] on div at bounding box center [333, 85] width 21 height 9
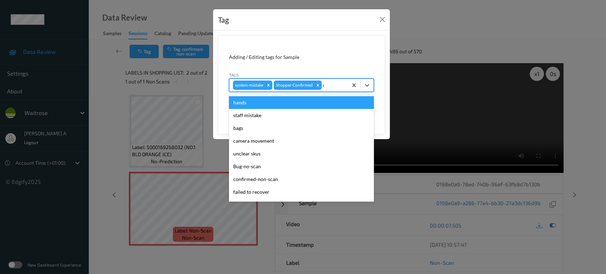
type input "un"
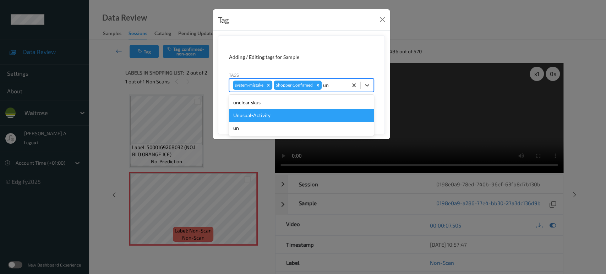
click at [279, 116] on div "Unusual-Activity" at bounding box center [301, 115] width 145 height 13
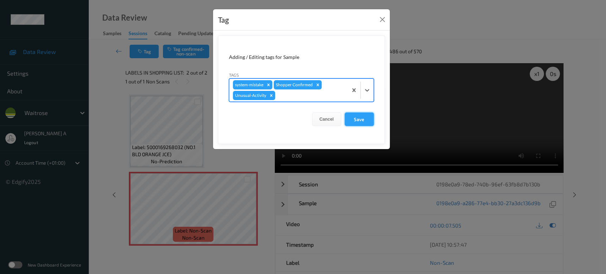
click at [355, 120] on button "Save" at bounding box center [359, 118] width 29 height 13
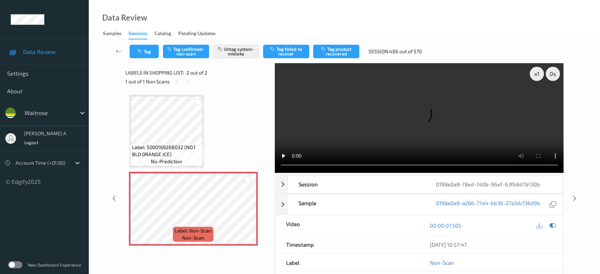
drag, startPoint x: 575, startPoint y: 169, endPoint x: 569, endPoint y: 161, distance: 9.7
click at [575, 195] on icon at bounding box center [574, 198] width 6 height 6
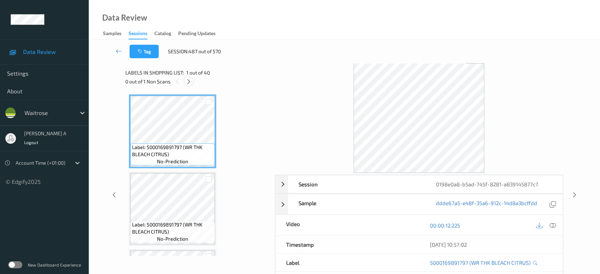
click at [190, 80] on icon at bounding box center [189, 81] width 6 height 6
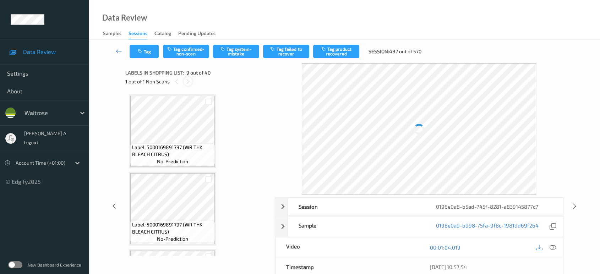
scroll to position [543, 0]
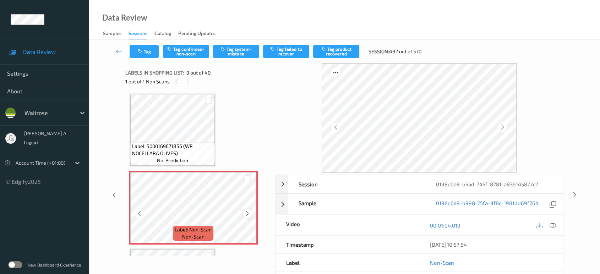
click at [248, 210] on icon at bounding box center [247, 213] width 6 height 6
click at [247, 210] on icon at bounding box center [247, 213] width 6 height 6
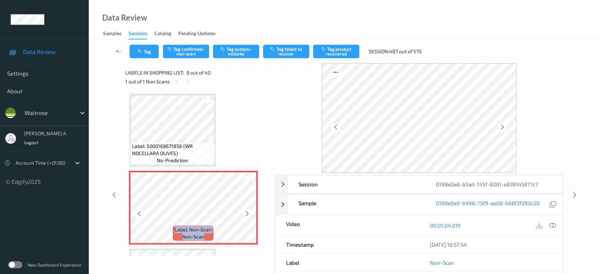
click at [247, 210] on icon at bounding box center [247, 213] width 6 height 6
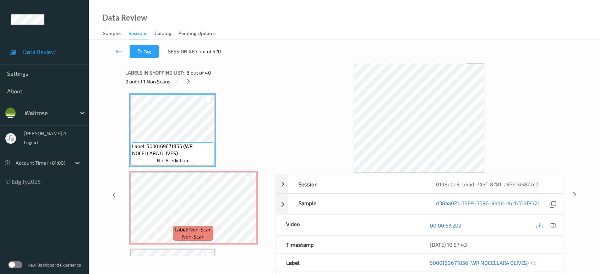
drag, startPoint x: 553, startPoint y: 223, endPoint x: 542, endPoint y: 221, distance: 10.8
click at [553, 223] on icon at bounding box center [552, 225] width 6 height 6
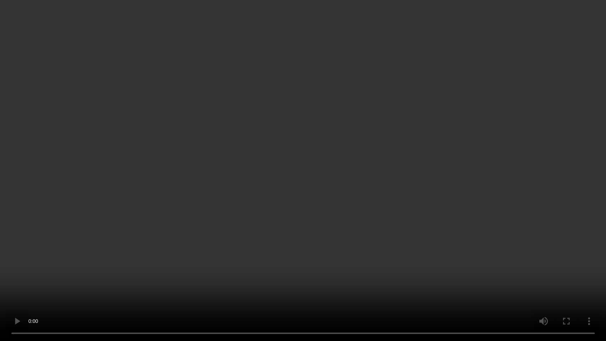
click at [330, 155] on video at bounding box center [303, 170] width 606 height 341
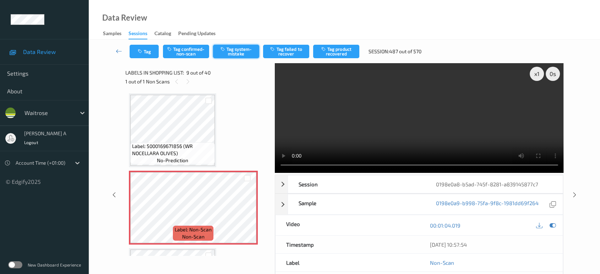
click at [233, 48] on button "Tag system-mistake" at bounding box center [236, 51] width 46 height 13
click at [142, 49] on icon "button" at bounding box center [141, 51] width 6 height 5
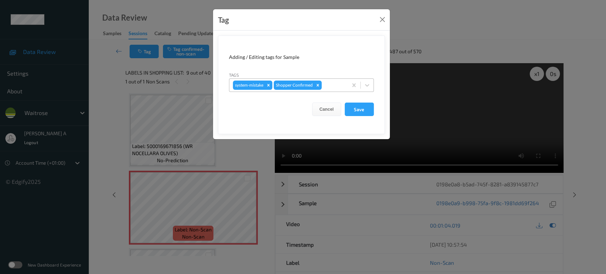
click at [340, 84] on div at bounding box center [333, 85] width 21 height 9
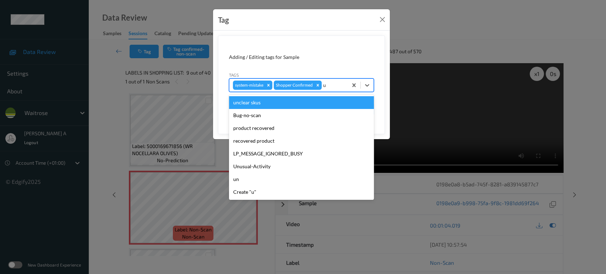
type input "un"
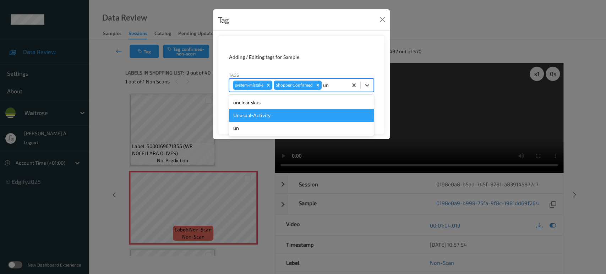
click at [287, 116] on div "Unusual-Activity" at bounding box center [301, 115] width 145 height 13
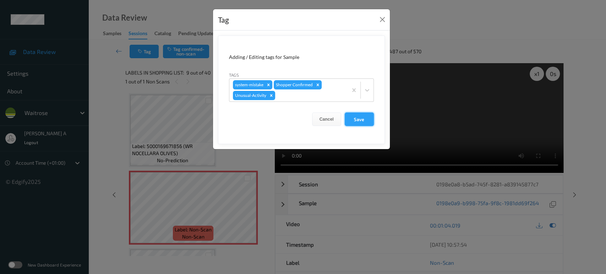
click at [368, 121] on button "Save" at bounding box center [359, 118] width 29 height 13
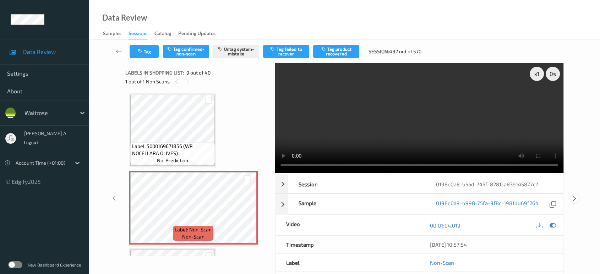
click at [573, 195] on icon at bounding box center [574, 198] width 6 height 6
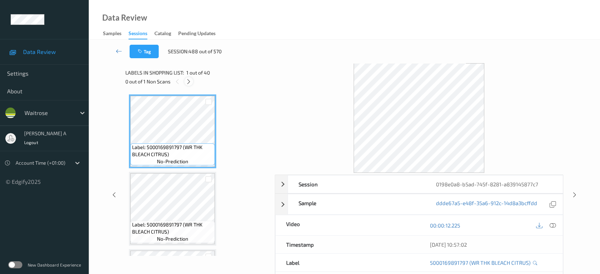
click at [191, 82] on icon at bounding box center [189, 81] width 6 height 6
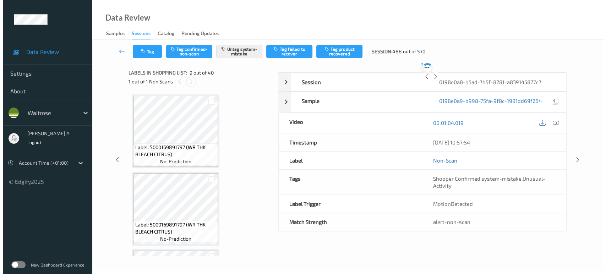
scroll to position [543, 0]
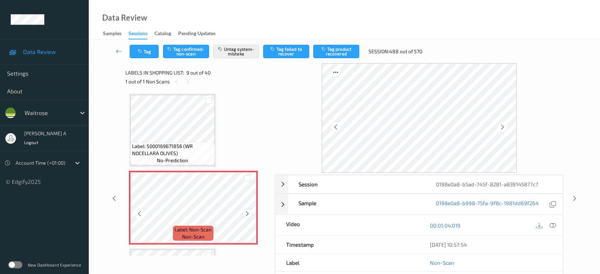
click at [245, 213] on icon at bounding box center [247, 213] width 6 height 6
